Goal: Task Accomplishment & Management: Use online tool/utility

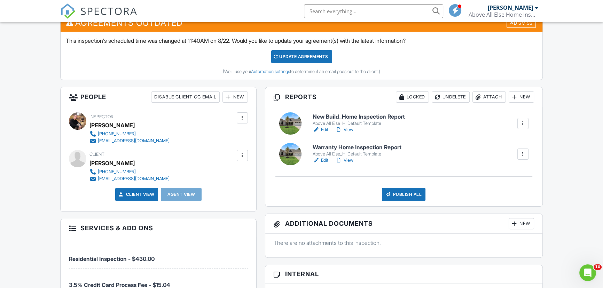
scroll to position [190, 0]
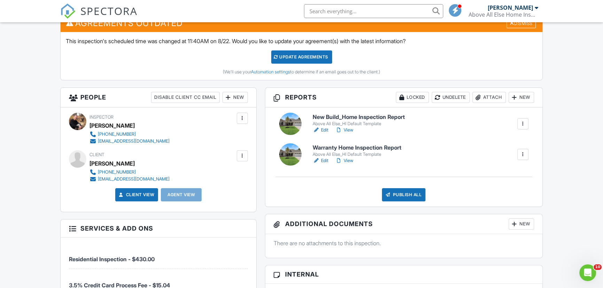
click at [324, 160] on link "Edit" at bounding box center [320, 160] width 16 height 7
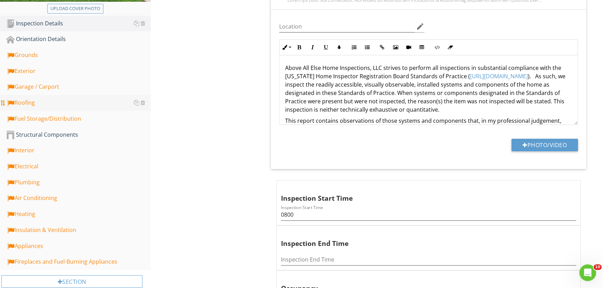
scroll to position [190, 0]
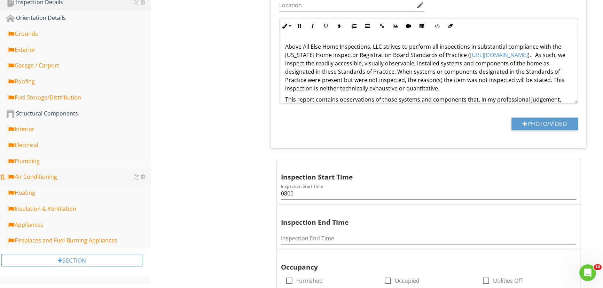
click at [41, 176] on div "Air Conditioning" at bounding box center [78, 177] width 144 height 9
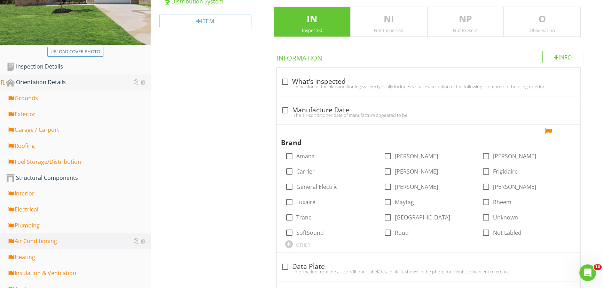
scroll to position [126, 0]
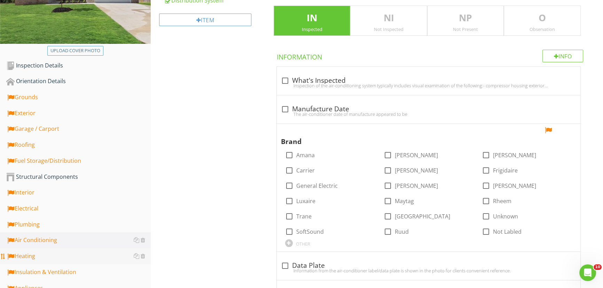
click at [26, 256] on div "Heating" at bounding box center [78, 256] width 144 height 9
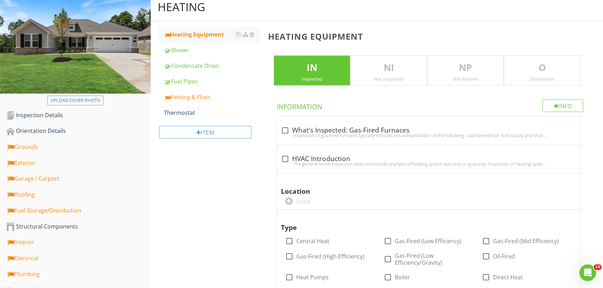
scroll to position [63, 0]
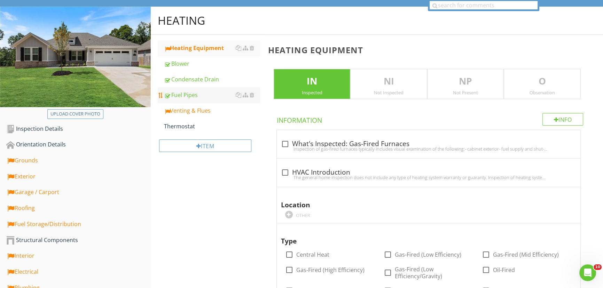
click at [187, 92] on div "Fuel Pipes" at bounding box center [212, 95] width 96 height 8
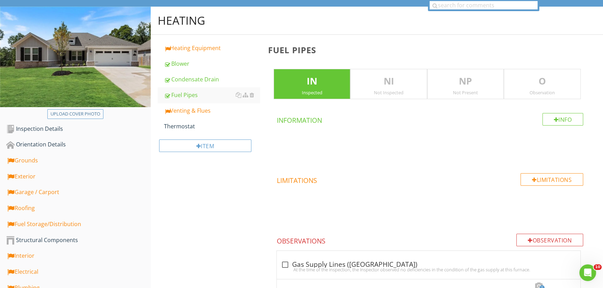
drag, startPoint x: 477, startPoint y: 83, endPoint x: 458, endPoint y: 79, distance: 19.5
click at [477, 83] on p "NP" at bounding box center [465, 81] width 76 height 14
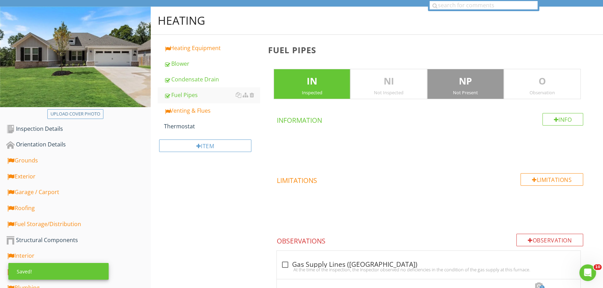
click at [318, 79] on p "IN" at bounding box center [312, 81] width 76 height 14
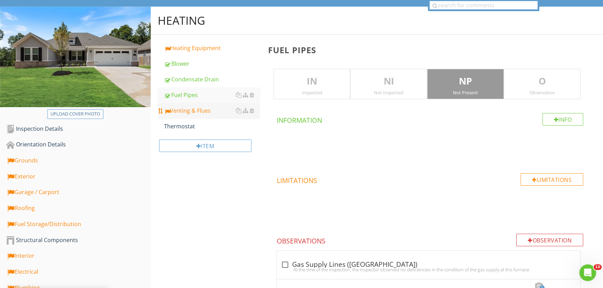
click at [201, 110] on div "Venting & Flues" at bounding box center [212, 110] width 96 height 8
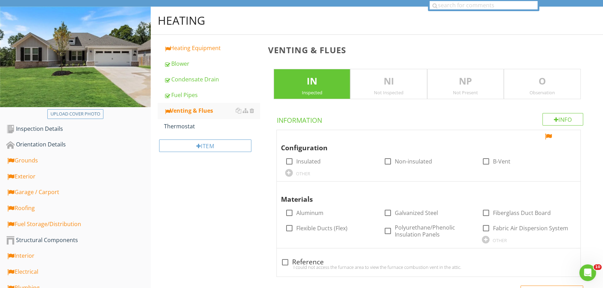
click at [486, 86] on p "NP" at bounding box center [465, 81] width 76 height 14
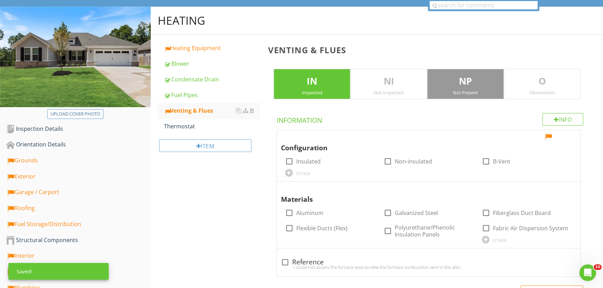
click at [326, 86] on p "IN" at bounding box center [312, 81] width 76 height 14
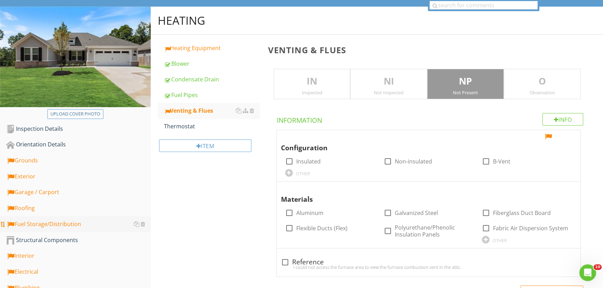
click at [42, 224] on div "Fuel Storage/Distribution" at bounding box center [78, 224] width 144 height 9
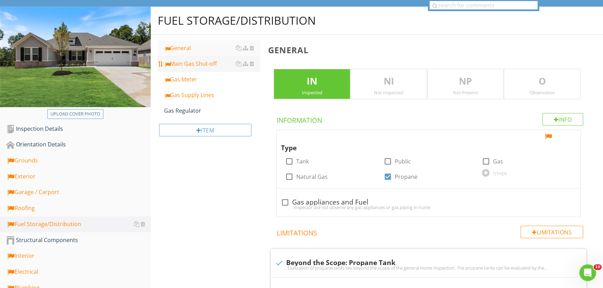
click at [204, 66] on div "Main Gas Shut-off" at bounding box center [212, 63] width 96 height 8
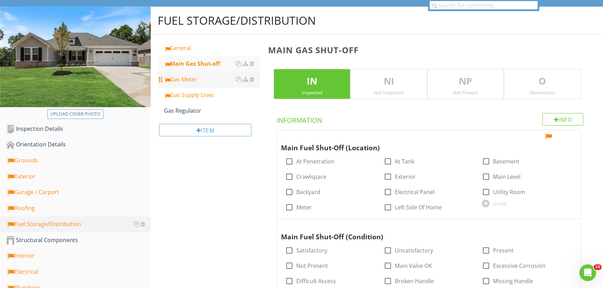
click at [190, 80] on div "Gas Meter" at bounding box center [212, 79] width 96 height 8
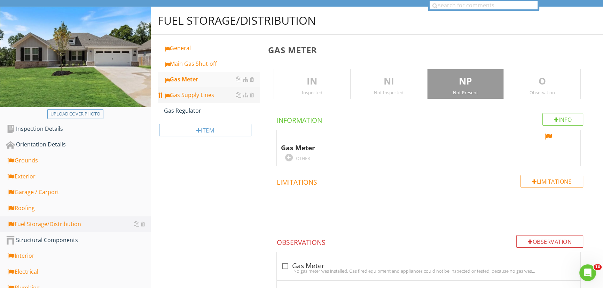
click at [185, 95] on div "Gas Supply Lines" at bounding box center [212, 95] width 96 height 8
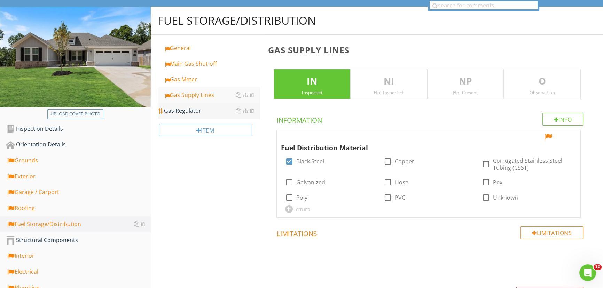
click at [188, 112] on div "Gas Regulator" at bounding box center [212, 110] width 96 height 8
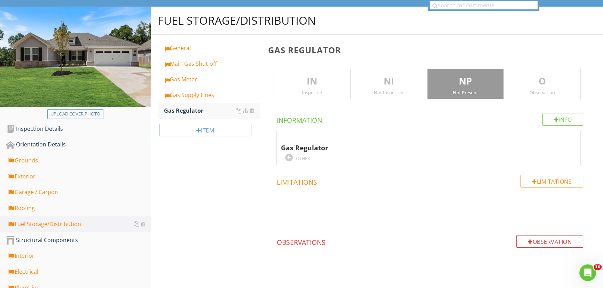
click at [467, 86] on p "NP" at bounding box center [465, 81] width 76 height 14
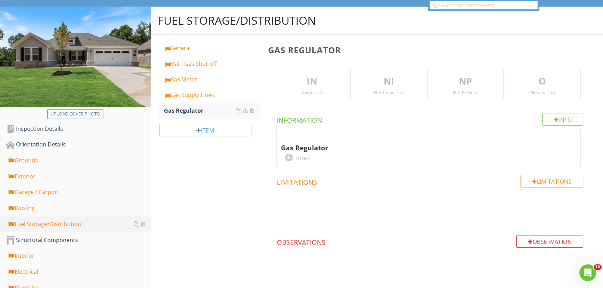
click at [390, 88] on div "NI Not Inspected" at bounding box center [388, 84] width 77 height 31
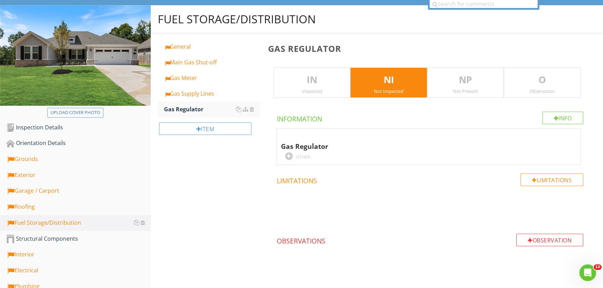
scroll to position [95, 0]
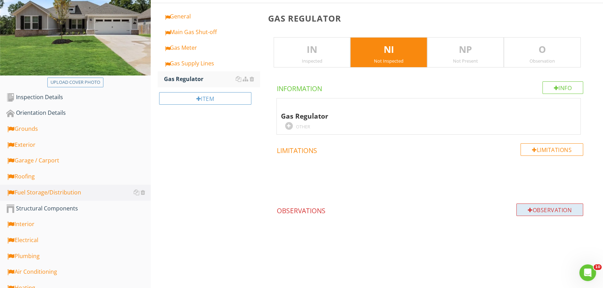
click at [540, 209] on div "Observation" at bounding box center [549, 210] width 67 height 13
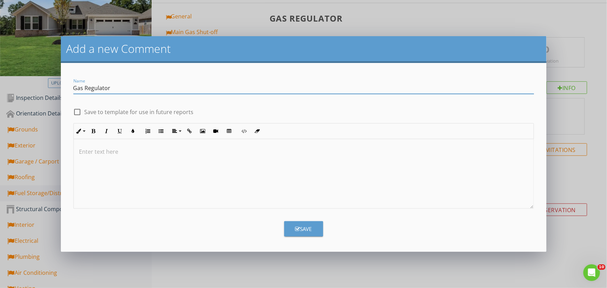
type input "Gas Regulator"
click at [83, 151] on p at bounding box center [303, 152] width 449 height 8
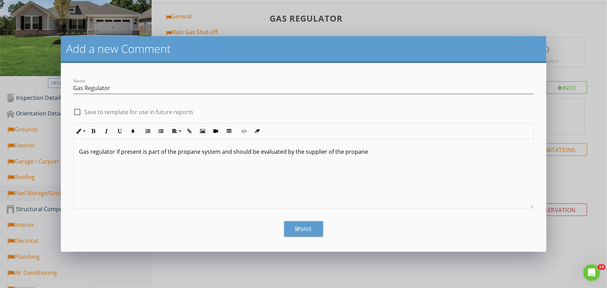
click at [299, 230] on icon "button" at bounding box center [297, 228] width 5 height 5
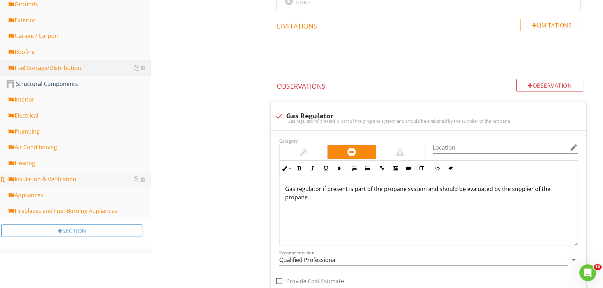
scroll to position [221, 0]
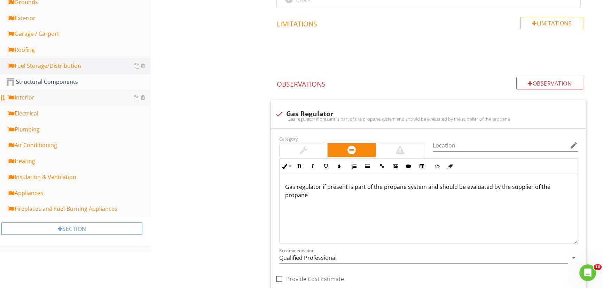
click at [28, 96] on div "Interior" at bounding box center [78, 97] width 144 height 9
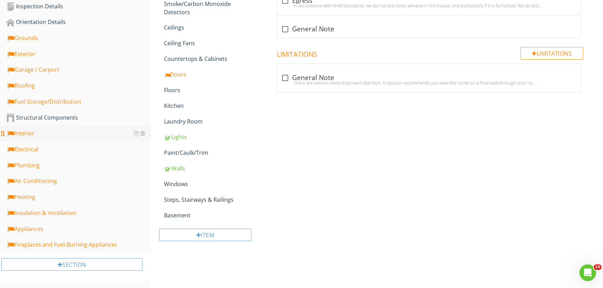
scroll to position [186, 0]
click at [182, 166] on div "Walls" at bounding box center [212, 168] width 96 height 8
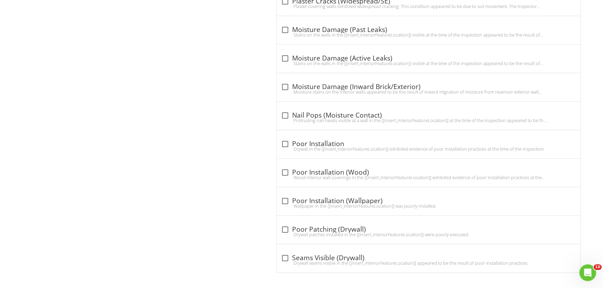
scroll to position [894, 0]
click at [285, 256] on div at bounding box center [285, 258] width 12 height 12
checkbox input "true"
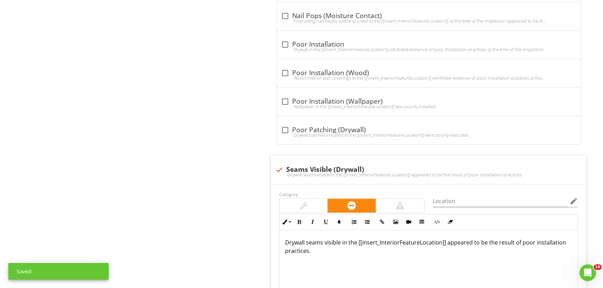
scroll to position [1021, 0]
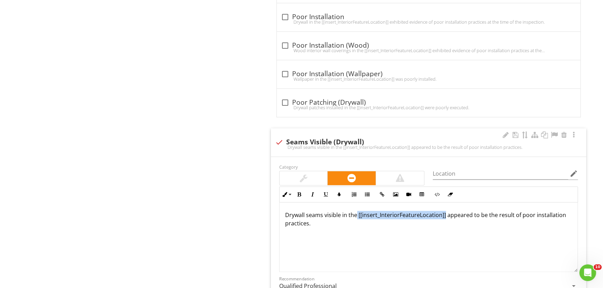
drag, startPoint x: 357, startPoint y: 217, endPoint x: 444, endPoint y: 216, distance: 87.0
click at [444, 216] on p "Drywall seams visible in the [[insert_InteriorFeatureLocation]] appeared to be …" at bounding box center [428, 223] width 287 height 25
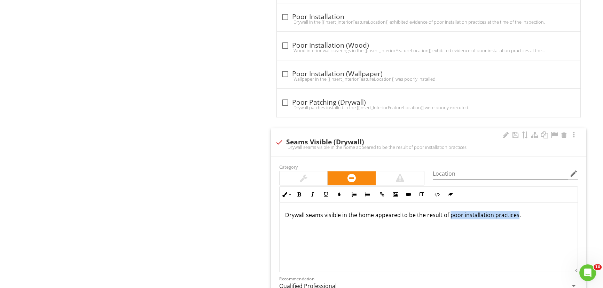
drag, startPoint x: 449, startPoint y: 216, endPoint x: 514, endPoint y: 216, distance: 65.1
click at [514, 216] on p "Drywall seams visible in the home appeared to be the result of poor installatio…" at bounding box center [428, 219] width 287 height 17
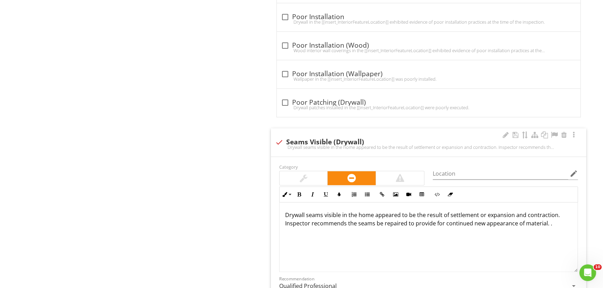
click at [553, 215] on p "Drywall seams visible in the home appeared to be the result of settlement or ex…" at bounding box center [428, 223] width 287 height 25
click at [453, 223] on p "Drywall seams visible in the home appeared to be the result of settlement or ex…" at bounding box center [428, 227] width 287 height 33
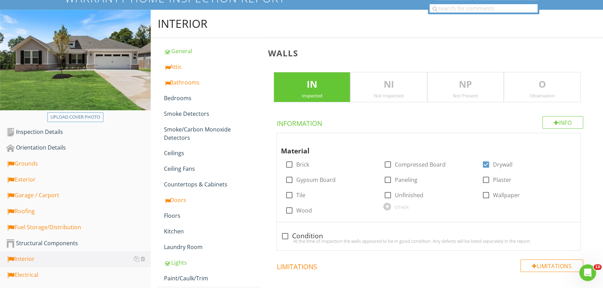
scroll to position [95, 0]
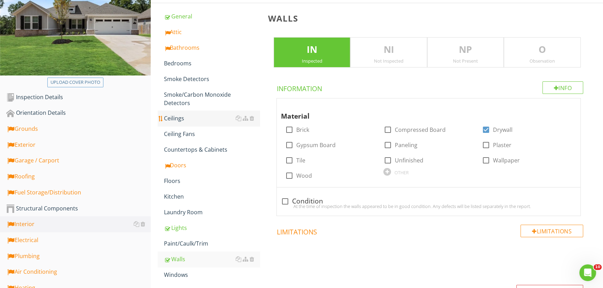
click at [184, 118] on div "Ceilings" at bounding box center [212, 118] width 96 height 8
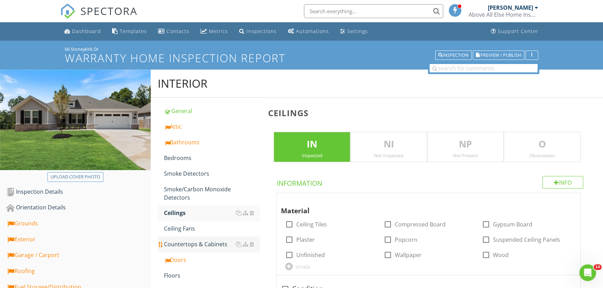
click at [211, 243] on div "Countertops & Cabinets" at bounding box center [212, 244] width 96 height 8
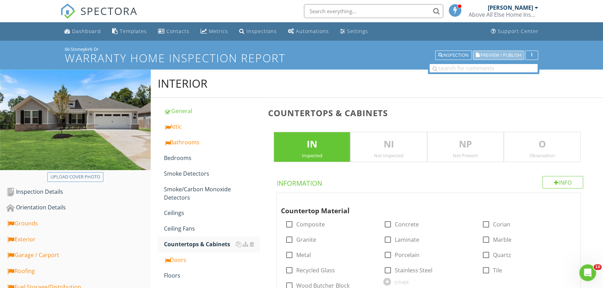
click at [492, 54] on span "Preview / Publish" at bounding box center [500, 55] width 41 height 5
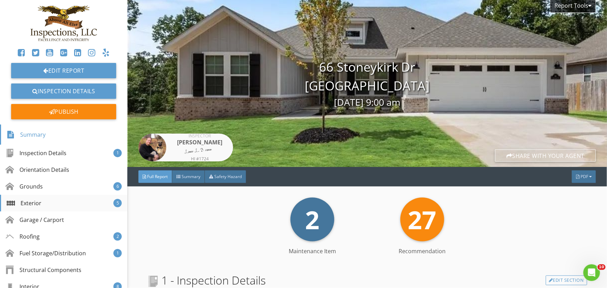
click at [33, 202] on div "Exterior" at bounding box center [24, 203] width 35 height 8
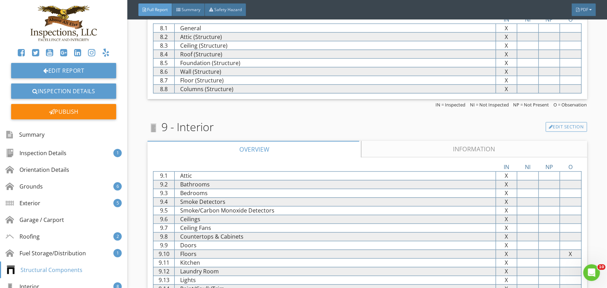
scroll to position [3067, 0]
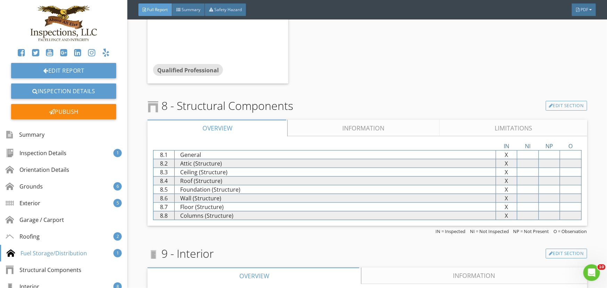
click at [355, 129] on link "Information" at bounding box center [363, 128] width 152 height 17
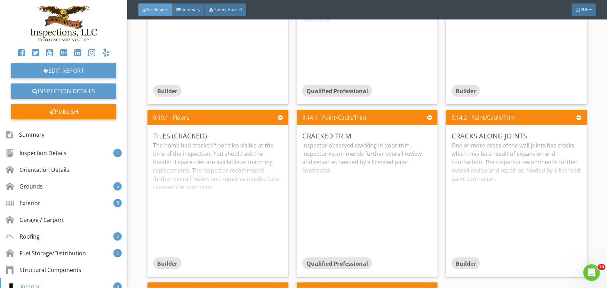
scroll to position [3605, 0]
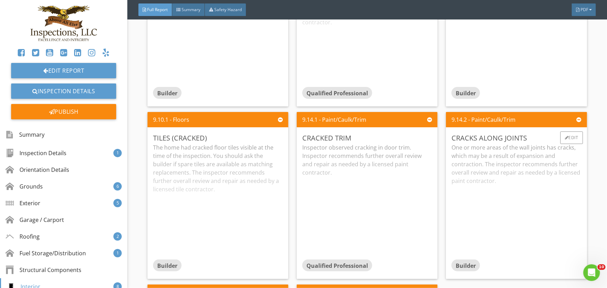
click at [488, 200] on div "One or more areas of the wall joints has cracks, which may be a result of expan…" at bounding box center [517, 201] width 130 height 116
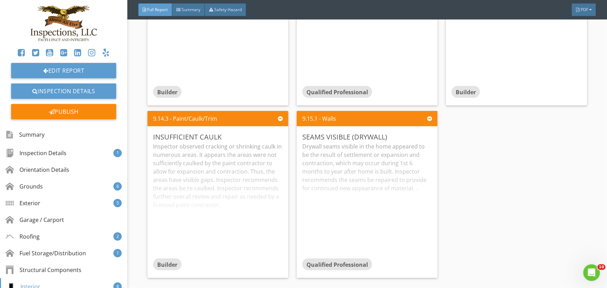
scroll to position [3795, 0]
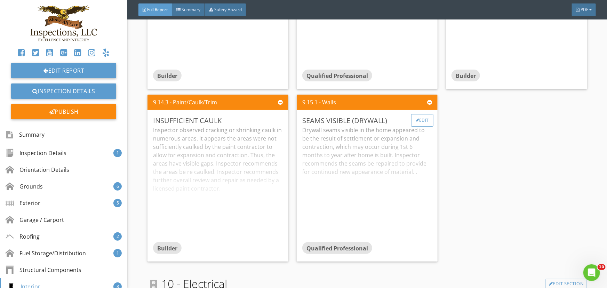
click at [422, 122] on div "Edit" at bounding box center [422, 120] width 23 height 13
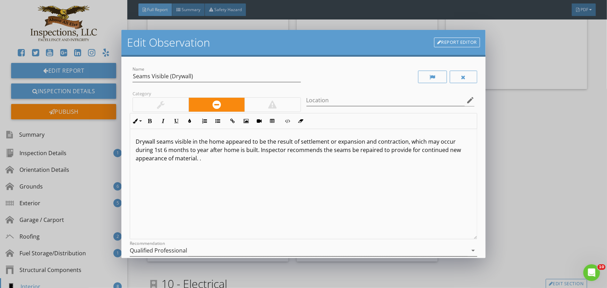
click at [470, 251] on icon "arrow_drop_down" at bounding box center [473, 250] width 8 height 8
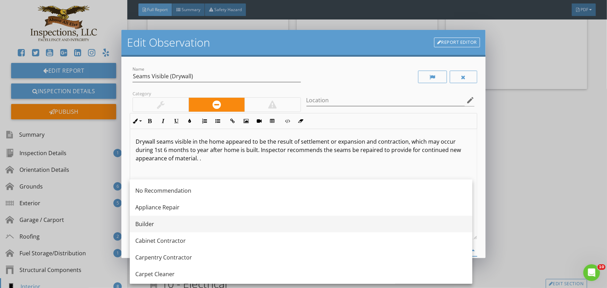
click at [144, 225] on div "Builder" at bounding box center [301, 224] width 332 height 8
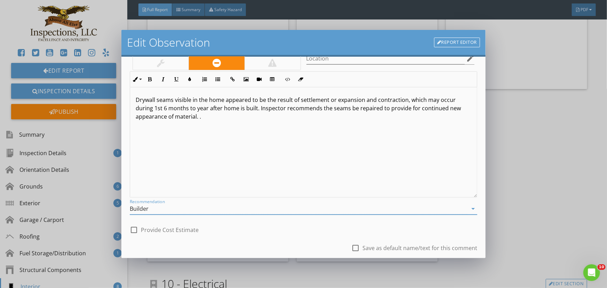
scroll to position [63, 0]
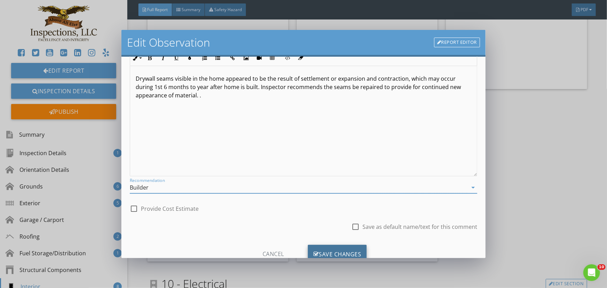
click at [334, 251] on div "Save Changes" at bounding box center [337, 254] width 59 height 19
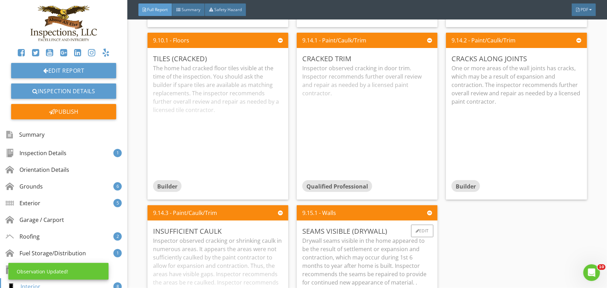
scroll to position [3668, 0]
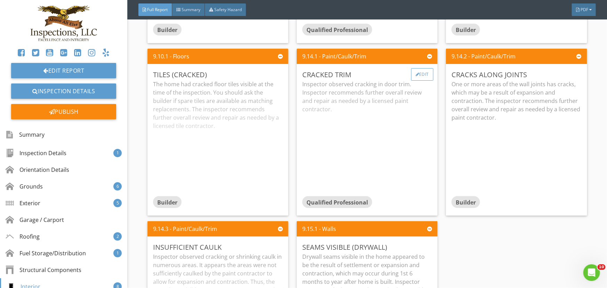
click at [419, 74] on div "Edit" at bounding box center [422, 74] width 23 height 13
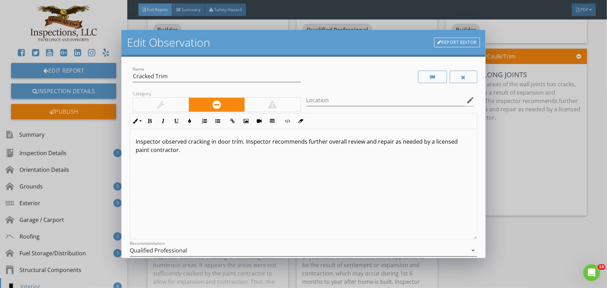
click at [469, 249] on icon "arrow_drop_down" at bounding box center [473, 250] width 8 height 8
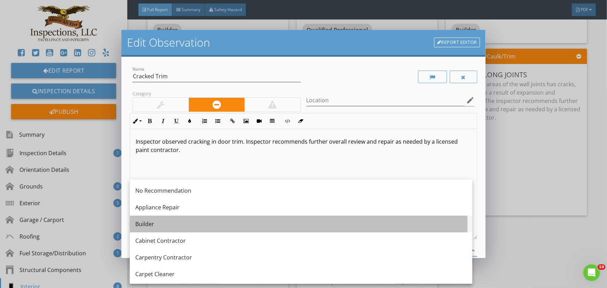
click at [159, 225] on div "Builder" at bounding box center [301, 224] width 332 height 8
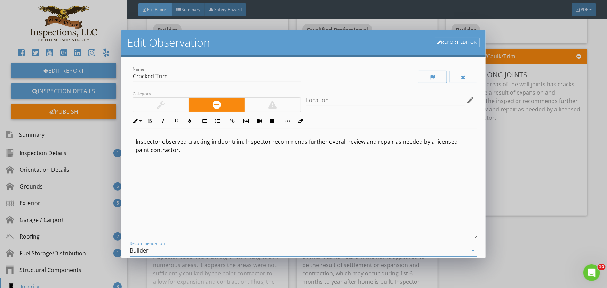
scroll to position [0, 0]
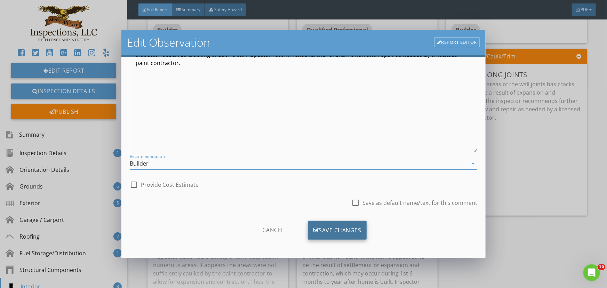
click at [344, 228] on div "Save Changes" at bounding box center [337, 230] width 59 height 19
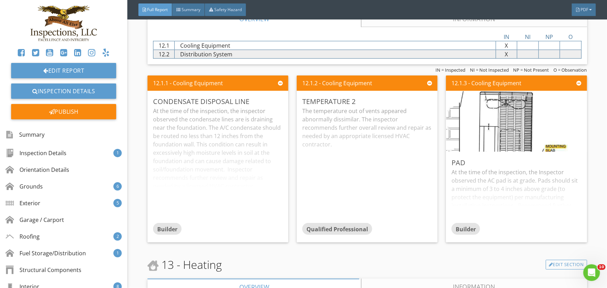
scroll to position [4554, 0]
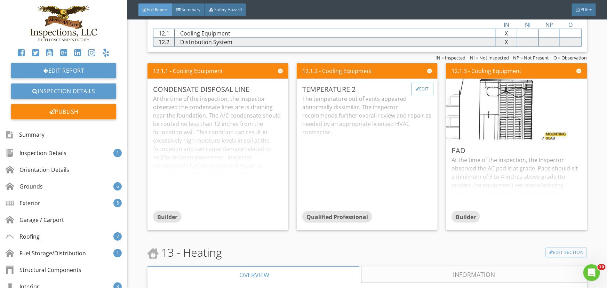
click at [422, 89] on div "Edit" at bounding box center [422, 89] width 23 height 13
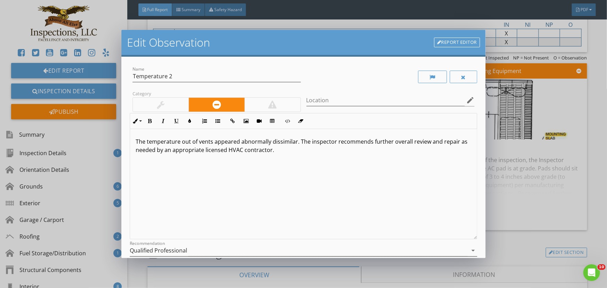
click at [469, 249] on icon "arrow_drop_down" at bounding box center [473, 250] width 8 height 8
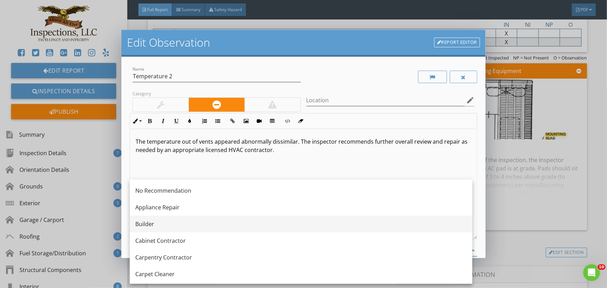
click at [159, 226] on div "Builder" at bounding box center [301, 224] width 332 height 8
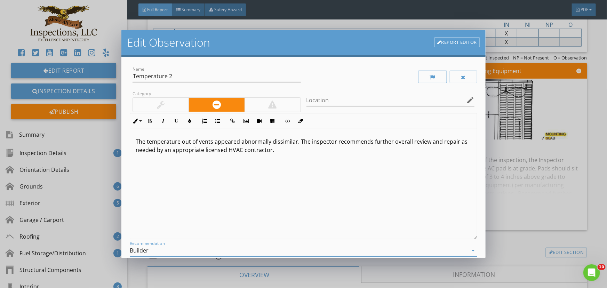
scroll to position [0, 0]
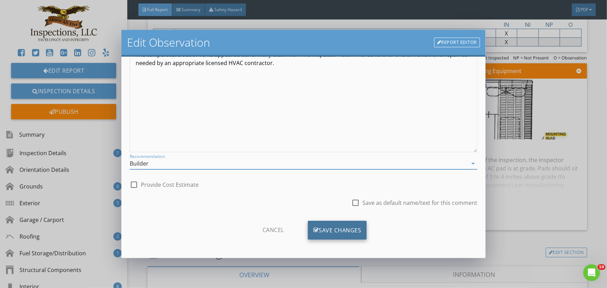
click at [349, 231] on div "Save Changes" at bounding box center [337, 230] width 59 height 19
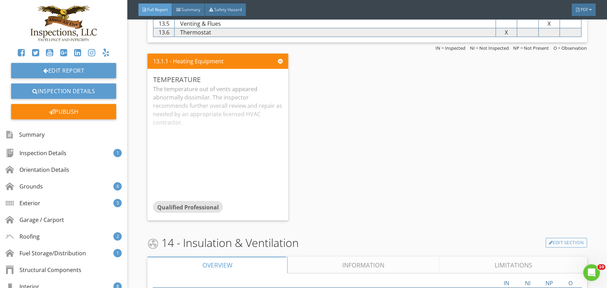
scroll to position [4870, 0]
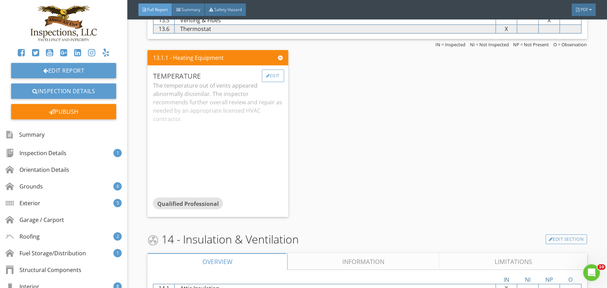
click at [272, 76] on div "Edit" at bounding box center [273, 76] width 23 height 13
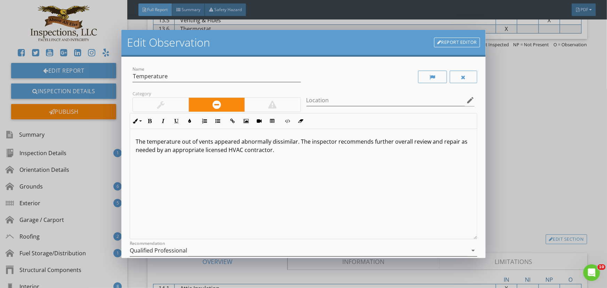
click at [469, 250] on icon "arrow_drop_down" at bounding box center [473, 250] width 8 height 8
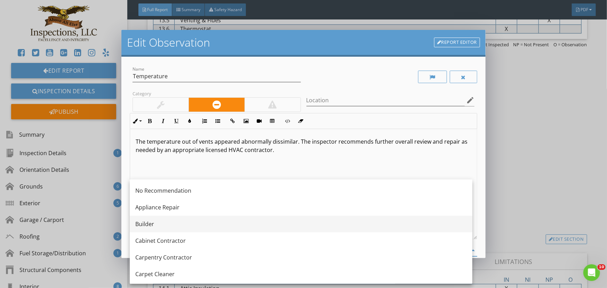
click at [153, 224] on div "Builder" at bounding box center [301, 224] width 332 height 8
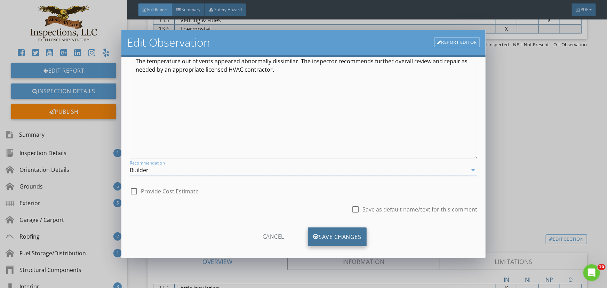
scroll to position [87, 0]
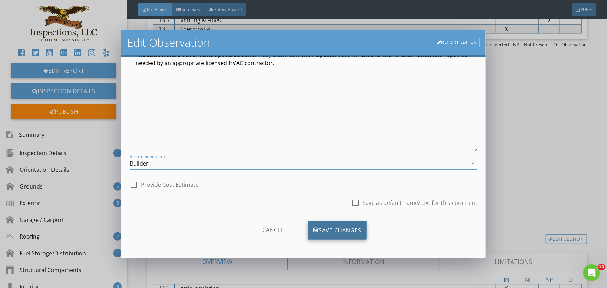
click at [329, 231] on div "Save Changes" at bounding box center [337, 230] width 59 height 19
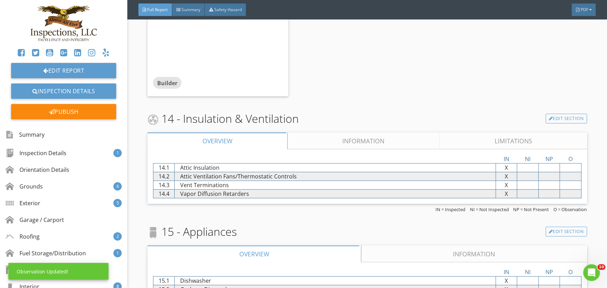
scroll to position [4996, 0]
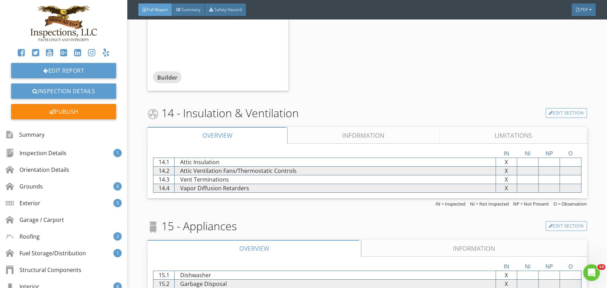
click at [358, 134] on link "Information" at bounding box center [363, 135] width 152 height 17
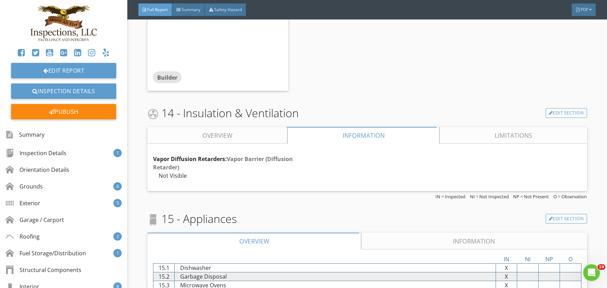
click at [503, 138] on link "Limitations" at bounding box center [513, 135] width 147 height 17
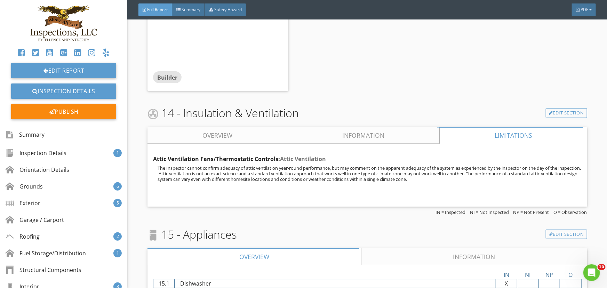
click at [221, 136] on link "Overview" at bounding box center [218, 135] width 140 height 17
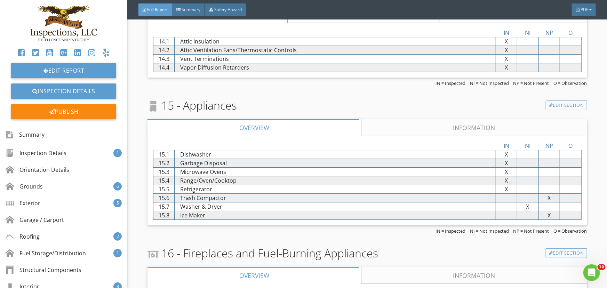
scroll to position [5123, 0]
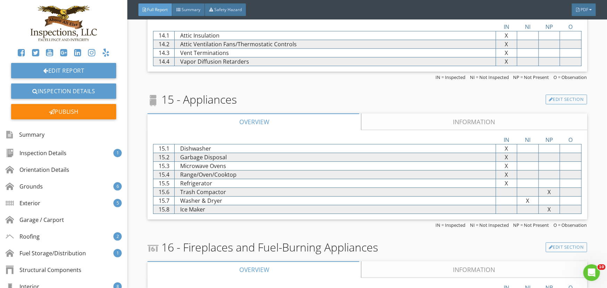
click at [475, 120] on link "Information" at bounding box center [474, 121] width 226 height 17
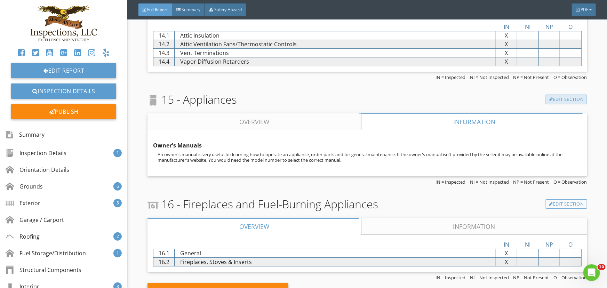
click at [555, 98] on link "Edit Section" at bounding box center [566, 100] width 41 height 10
